Goal: Complete application form

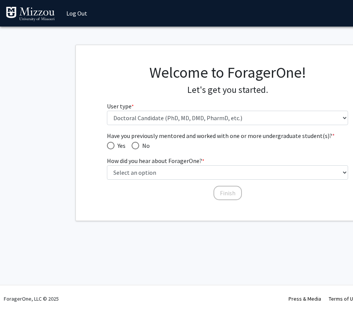
select select "3: doc"
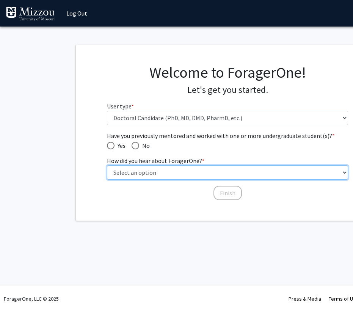
click at [259, 174] on select "Select an option Peer/student recommendation Faculty/staff recommendation Unive…" at bounding box center [228, 173] width 242 height 14
select select "2: faculty_recommendation"
click at [107, 166] on select "Select an option Peer/student recommendation Faculty/staff recommendation Unive…" at bounding box center [228, 173] width 242 height 14
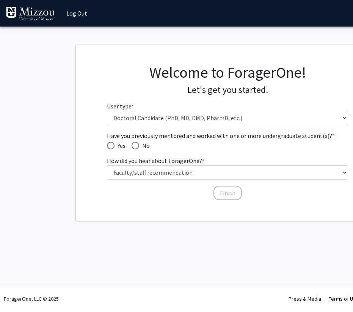
click at [110, 144] on span "Have you previously mentored and worked with one or more undergraduate student(…" at bounding box center [111, 146] width 8 height 8
click at [110, 144] on input "Yes" at bounding box center [111, 146] width 8 height 8
radio input "true"
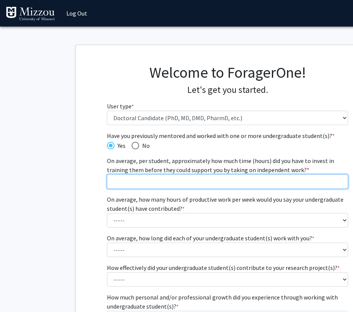
click at [185, 182] on input "On average, per student, approximately how much time (hours) did you have to in…" at bounding box center [228, 182] width 242 height 14
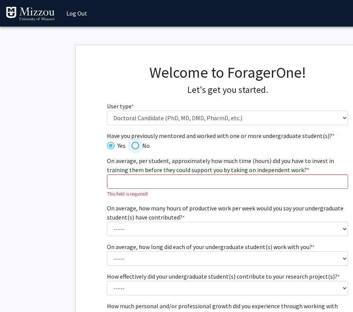
click at [142, 149] on span "No" at bounding box center [144, 145] width 11 height 9
click at [139, 149] on input "No" at bounding box center [136, 146] width 8 height 8
radio input "true"
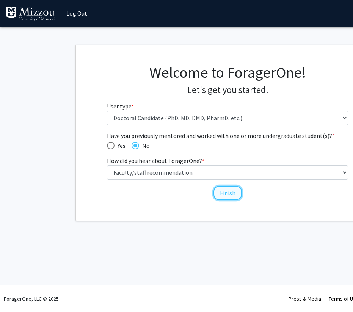
click at [221, 191] on button "Finish" at bounding box center [228, 193] width 28 height 14
